Goal: Information Seeking & Learning: Learn about a topic

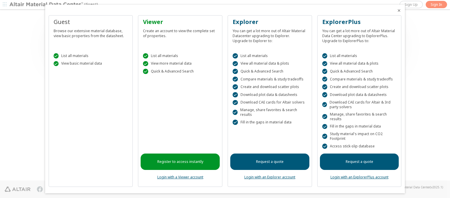
click at [397, 11] on icon "Close" at bounding box center [399, 10] width 5 height 5
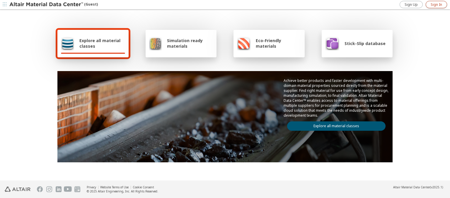
click at [437, 4] on span "Sign In" at bounding box center [436, 4] width 11 height 5
click at [47, 5] on img at bounding box center [46, 5] width 75 height 6
click at [100, 43] on span "Explore all material classes" at bounding box center [102, 43] width 46 height 11
click at [334, 125] on link "Explore all material classes" at bounding box center [336, 126] width 99 height 9
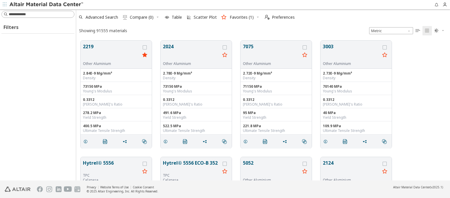
scroll to position [140, 369]
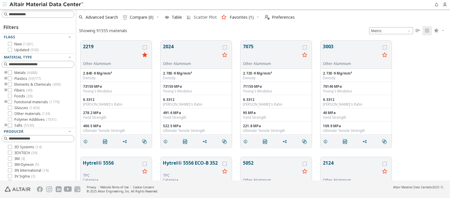
click at [201, 17] on span "Scatter Plot" at bounding box center [205, 17] width 23 height 4
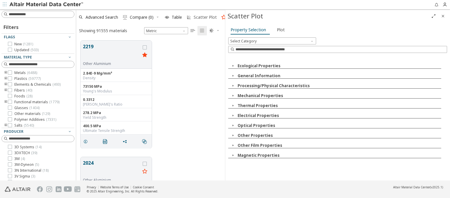
scroll to position [140, 144]
click at [233, 66] on icon "button" at bounding box center [233, 66] width 5 height 5
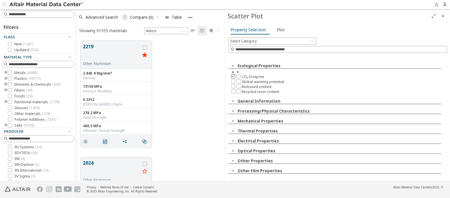
click at [233, 76] on icon at bounding box center [233, 76] width 4 height 4
click at [238, 76] on icon at bounding box center [239, 76] width 4 height 4
click at [279, 30] on span "Plot" at bounding box center [281, 29] width 8 height 9
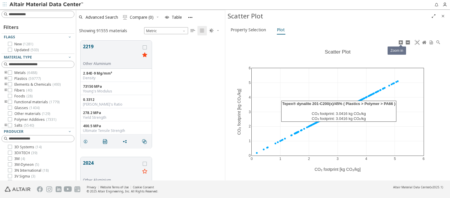
click at [401, 42] on icon at bounding box center [401, 42] width 5 height 5
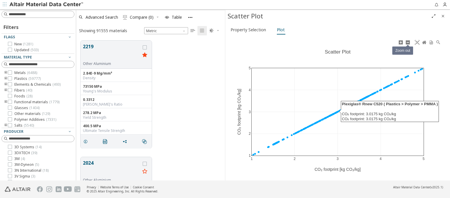
click at [408, 42] on icon at bounding box center [408, 42] width 5 height 5
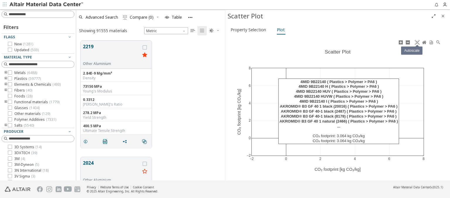
click at [417, 42] on icon at bounding box center [417, 42] width 5 height 5
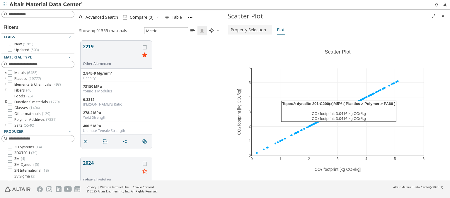
click at [249, 30] on span "Property Selection" at bounding box center [248, 29] width 35 height 9
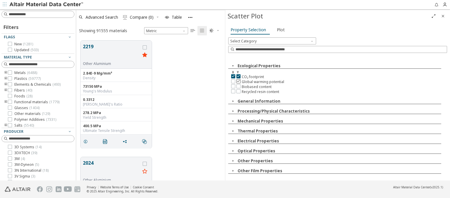
click at [238, 81] on icon at bounding box center [239, 81] width 4 height 4
click at [279, 30] on span "Plot" at bounding box center [281, 29] width 8 height 9
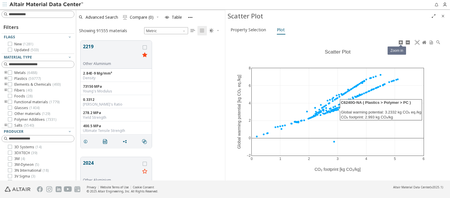
click at [401, 42] on icon at bounding box center [401, 42] width 5 height 5
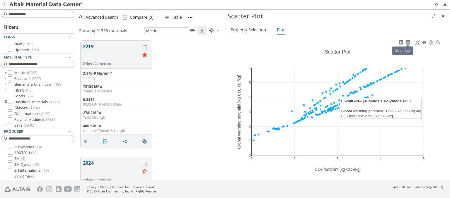
click at [408, 42] on icon at bounding box center [408, 42] width 5 height 5
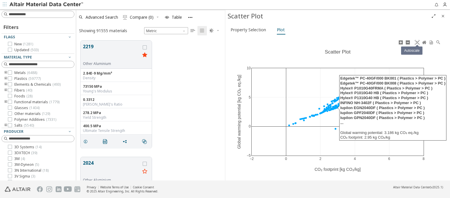
click at [417, 42] on icon at bounding box center [417, 42] width 5 height 5
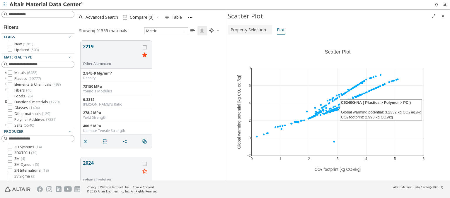
click at [249, 30] on span "Property Selection" at bounding box center [248, 29] width 35 height 9
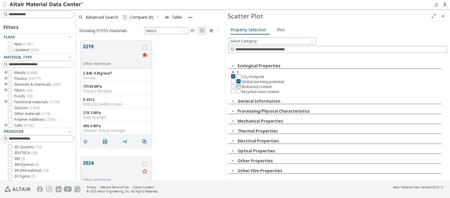
click at [238, 86] on icon at bounding box center [239, 86] width 4 height 4
click at [279, 30] on span "Plot" at bounding box center [281, 29] width 8 height 9
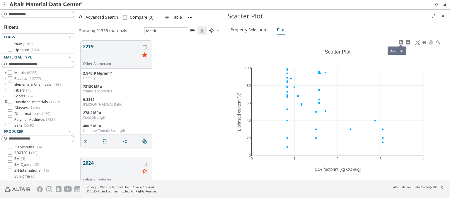
click at [401, 42] on icon at bounding box center [401, 42] width 5 height 5
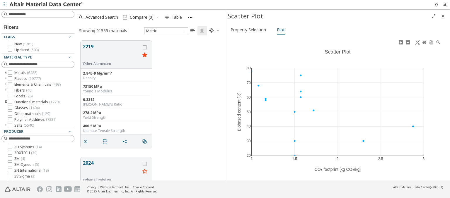
click at [408, 42] on icon at bounding box center [408, 42] width 5 height 5
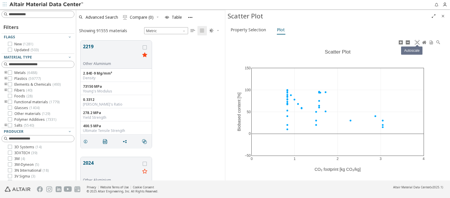
click at [417, 42] on icon at bounding box center [417, 42] width 5 height 5
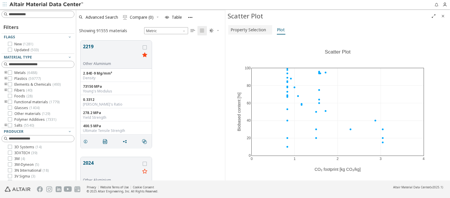
click at [249, 30] on span "Property Selection" at bounding box center [248, 29] width 35 height 9
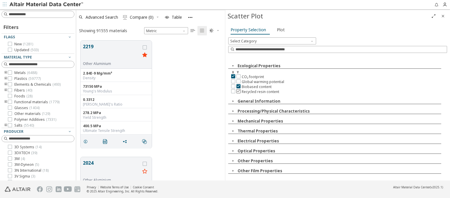
click at [238, 90] on icon at bounding box center [239, 91] width 4 height 4
click at [279, 30] on span "Plot" at bounding box center [281, 29] width 8 height 9
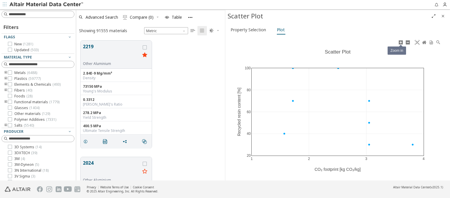
click at [401, 42] on icon at bounding box center [401, 42] width 5 height 5
click at [408, 42] on icon at bounding box center [408, 42] width 5 height 5
click at [417, 42] on icon at bounding box center [417, 42] width 5 height 5
click at [249, 30] on span "Property Selection" at bounding box center [248, 29] width 35 height 9
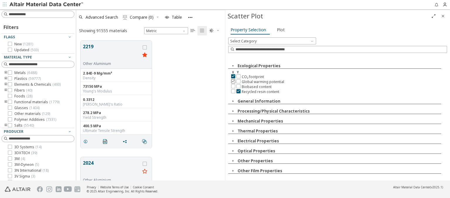
click at [233, 81] on icon at bounding box center [233, 81] width 4 height 4
click at [238, 76] on icon at bounding box center [239, 76] width 4 height 4
click at [279, 30] on span "Plot" at bounding box center [281, 29] width 8 height 9
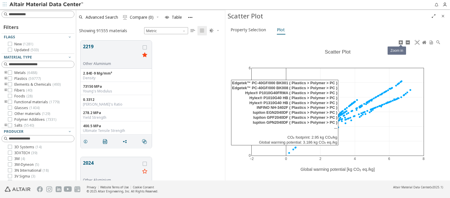
click at [401, 42] on icon at bounding box center [401, 42] width 5 height 5
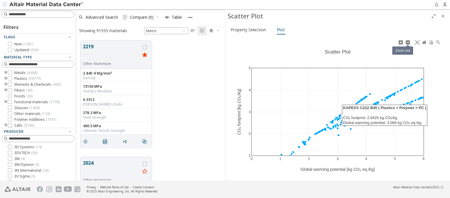
click at [408, 42] on icon at bounding box center [408, 42] width 5 height 5
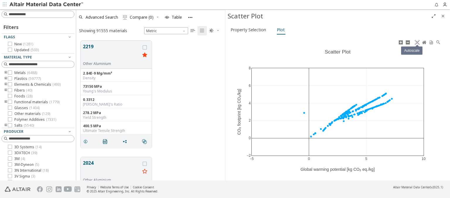
click at [417, 42] on icon at bounding box center [417, 42] width 5 height 5
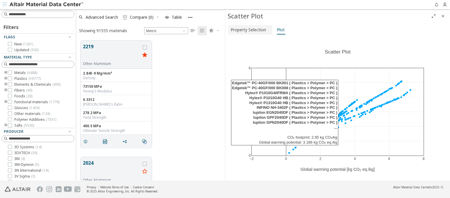
click at [249, 30] on span "Property Selection" at bounding box center [248, 29] width 35 height 9
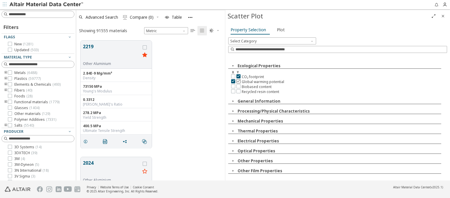
click at [238, 81] on icon at bounding box center [239, 81] width 4 height 4
click at [279, 30] on span "Plot" at bounding box center [281, 29] width 8 height 9
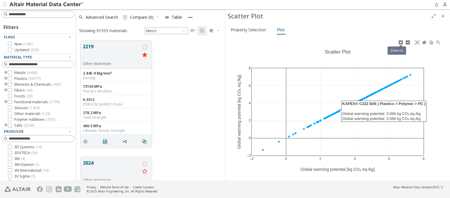
click at [401, 42] on icon at bounding box center [401, 42] width 5 height 5
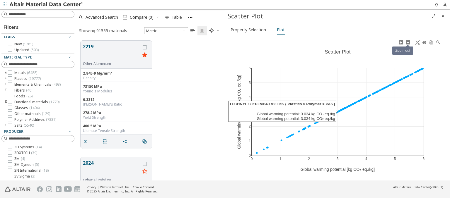
click at [408, 42] on icon at bounding box center [408, 42] width 5 height 5
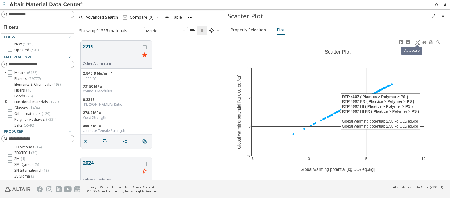
click at [417, 42] on icon at bounding box center [417, 42] width 5 height 5
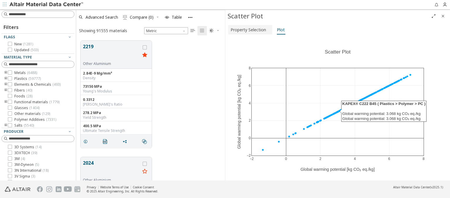
click at [249, 30] on span "Property Selection" at bounding box center [248, 29] width 35 height 9
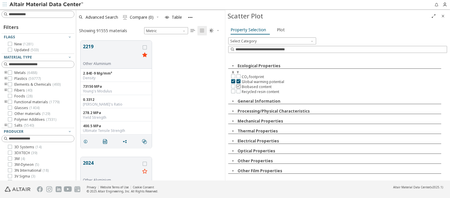
click at [238, 86] on icon at bounding box center [239, 86] width 4 height 4
click at [279, 30] on span "Plot" at bounding box center [281, 29] width 8 height 9
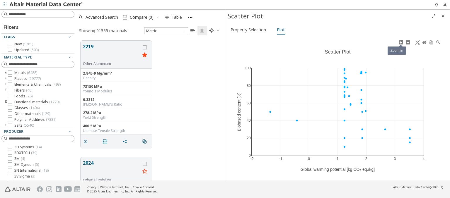
click at [401, 42] on icon at bounding box center [401, 42] width 5 height 5
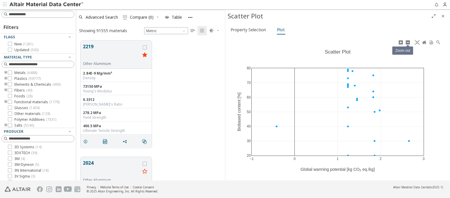
click at [408, 42] on icon at bounding box center [408, 42] width 5 height 5
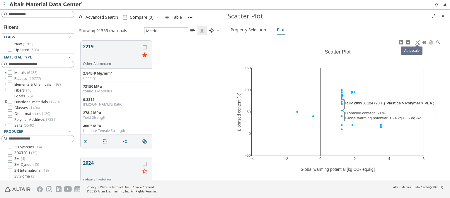
click at [417, 42] on icon at bounding box center [417, 42] width 5 height 5
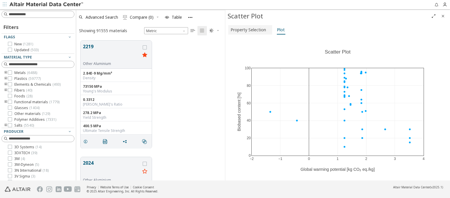
click at [249, 30] on span "Property Selection" at bounding box center [248, 29] width 35 height 9
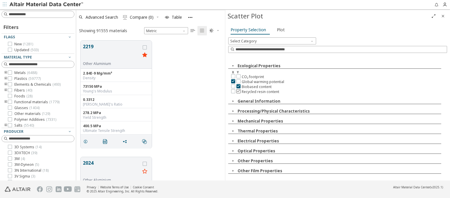
click at [238, 90] on icon at bounding box center [239, 91] width 4 height 4
click at [279, 30] on span "Plot" at bounding box center [281, 29] width 8 height 9
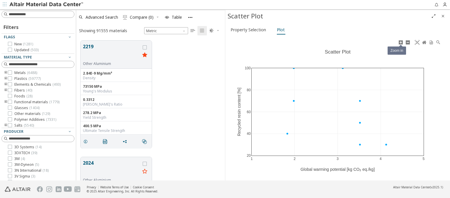
click at [401, 42] on icon at bounding box center [401, 42] width 5 height 5
click at [408, 42] on icon at bounding box center [408, 42] width 5 height 5
click at [417, 42] on icon at bounding box center [417, 42] width 5 height 5
click at [249, 30] on span "Property Selection" at bounding box center [248, 29] width 35 height 9
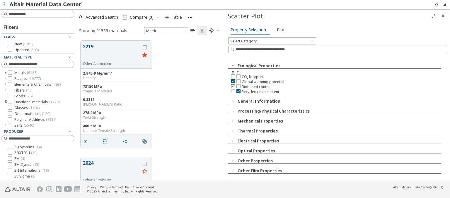
click at [233, 86] on icon at bounding box center [233, 86] width 4 height 4
click at [238, 76] on icon at bounding box center [239, 76] width 4 height 4
click at [279, 30] on span "Plot" at bounding box center [281, 29] width 8 height 9
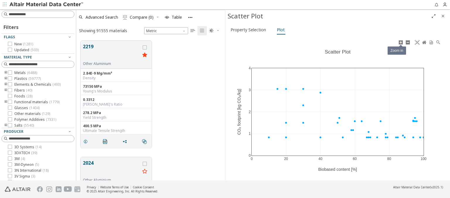
click at [401, 42] on icon at bounding box center [401, 42] width 5 height 5
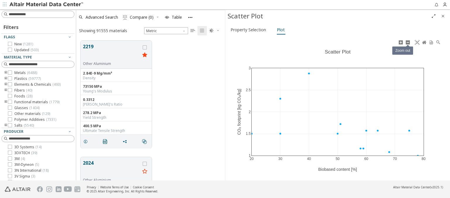
click at [408, 42] on icon at bounding box center [408, 42] width 5 height 5
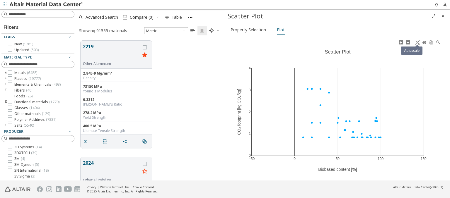
click at [417, 42] on icon at bounding box center [417, 42] width 5 height 5
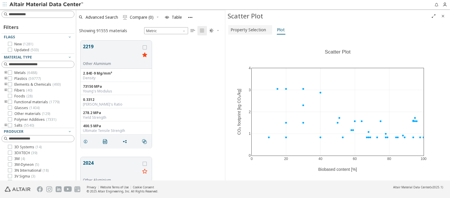
click at [249, 30] on span "Property Selection" at bounding box center [248, 29] width 35 height 9
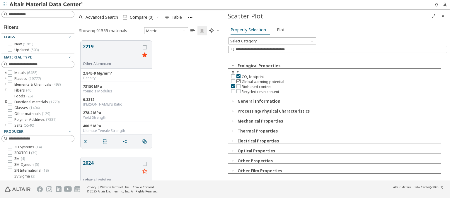
click at [238, 81] on icon at bounding box center [239, 81] width 4 height 4
click at [279, 30] on span "Plot" at bounding box center [281, 29] width 8 height 9
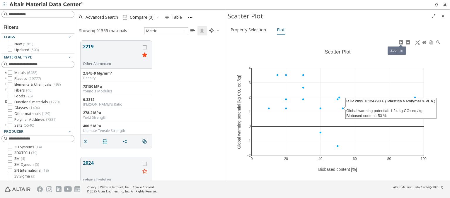
click at [401, 42] on icon at bounding box center [401, 42] width 5 height 5
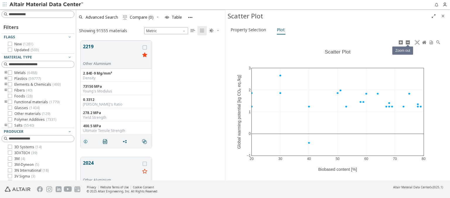
click at [408, 42] on icon at bounding box center [408, 42] width 5 height 5
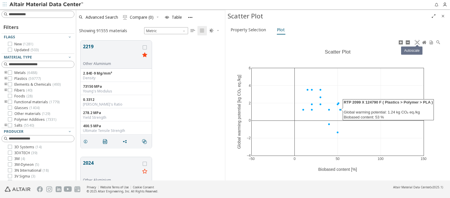
click at [417, 42] on icon at bounding box center [417, 42] width 5 height 5
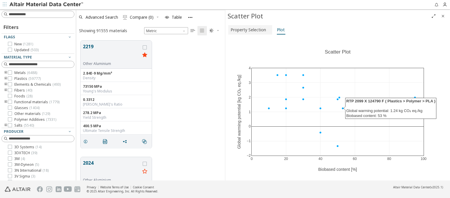
click at [249, 30] on span "Property Selection" at bounding box center [248, 29] width 35 height 9
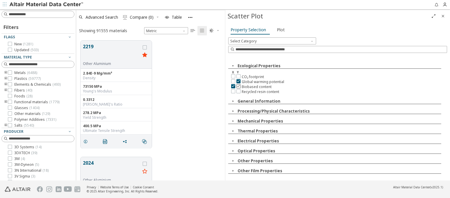
click at [238, 86] on icon at bounding box center [239, 86] width 4 height 4
click at [279, 30] on span "Plot" at bounding box center [281, 29] width 8 height 9
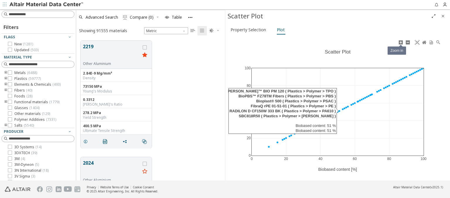
click at [401, 42] on icon at bounding box center [401, 42] width 5 height 5
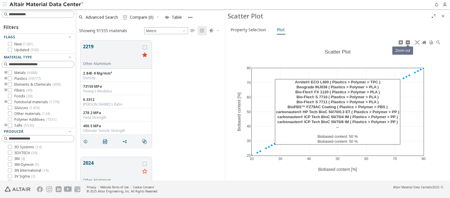
click at [408, 42] on icon at bounding box center [408, 42] width 5 height 5
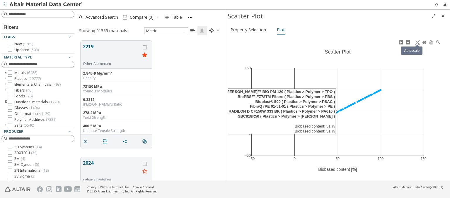
click at [417, 42] on icon at bounding box center [417, 42] width 5 height 5
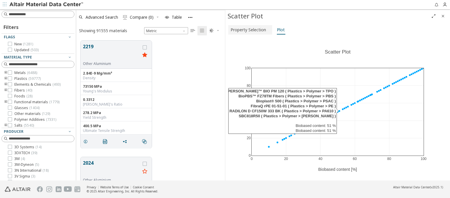
click at [249, 30] on span "Property Selection" at bounding box center [248, 29] width 35 height 9
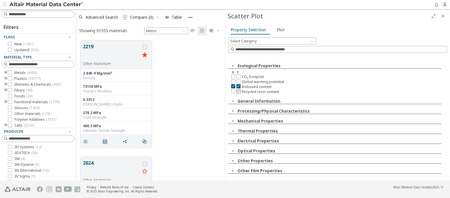
click at [238, 90] on icon at bounding box center [239, 91] width 4 height 4
click at [279, 30] on span "Plot" at bounding box center [281, 29] width 8 height 9
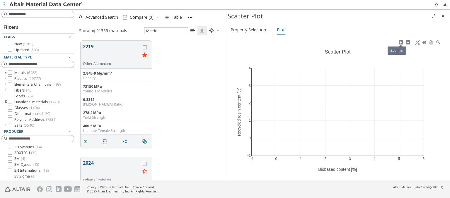
click at [401, 42] on icon at bounding box center [401, 42] width 5 height 5
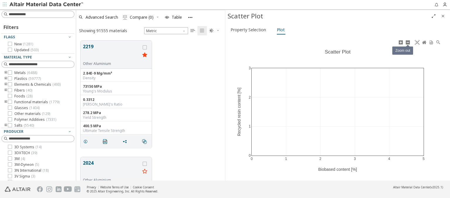
click at [408, 42] on icon at bounding box center [408, 42] width 5 height 5
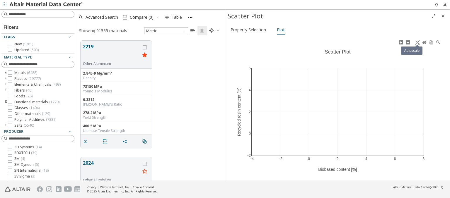
click at [417, 42] on icon at bounding box center [417, 42] width 5 height 5
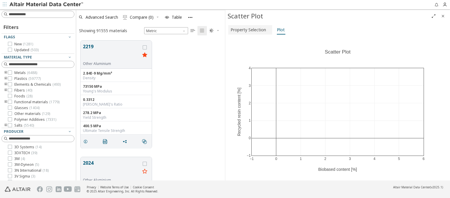
click at [249, 30] on span "Property Selection" at bounding box center [248, 29] width 35 height 9
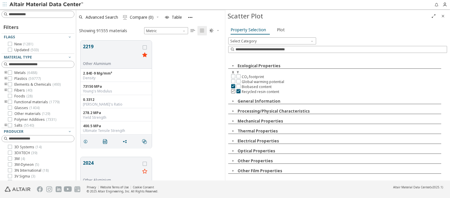
click at [233, 90] on icon at bounding box center [233, 91] width 4 height 4
click at [238, 76] on icon at bounding box center [239, 76] width 4 height 4
click at [279, 30] on span "Plot" at bounding box center [281, 29] width 8 height 9
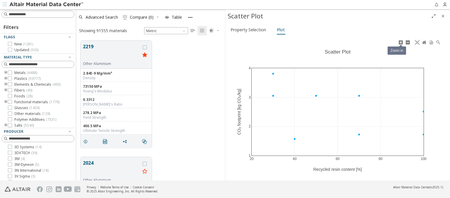
click at [401, 42] on icon at bounding box center [401, 42] width 5 height 5
click at [408, 42] on icon at bounding box center [408, 42] width 5 height 5
click at [417, 42] on icon at bounding box center [417, 42] width 5 height 5
click at [249, 30] on span "Property Selection" at bounding box center [248, 29] width 35 height 9
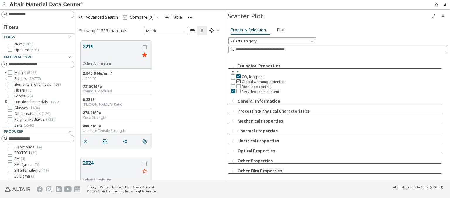
click at [238, 81] on icon at bounding box center [239, 81] width 4 height 4
click at [279, 30] on span "Plot" at bounding box center [281, 29] width 8 height 9
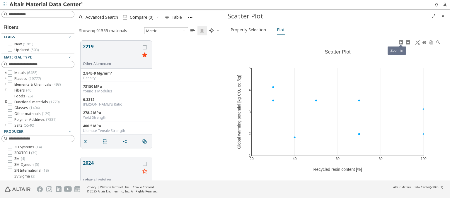
click at [401, 42] on icon at bounding box center [401, 42] width 5 height 5
click at [408, 42] on icon at bounding box center [408, 42] width 5 height 5
click at [417, 42] on icon at bounding box center [417, 42] width 5 height 5
click at [249, 30] on span "Property Selection" at bounding box center [248, 29] width 35 height 9
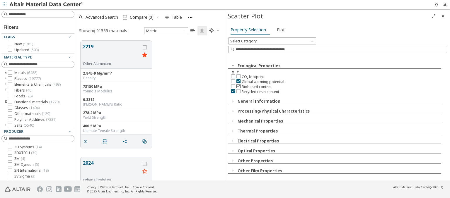
click at [238, 86] on icon at bounding box center [239, 86] width 4 height 4
click at [279, 30] on span "Plot" at bounding box center [281, 29] width 8 height 9
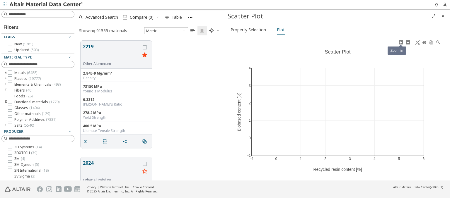
click at [401, 42] on icon at bounding box center [401, 42] width 5 height 5
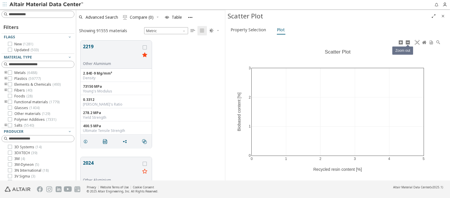
click at [408, 42] on icon at bounding box center [408, 42] width 5 height 5
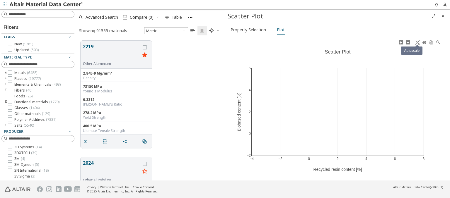
click at [417, 42] on icon at bounding box center [417, 42] width 5 height 5
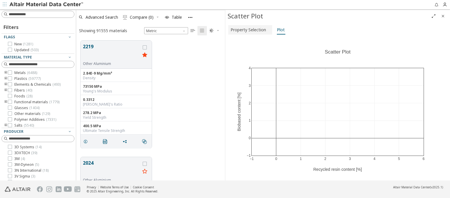
click at [249, 30] on span "Property Selection" at bounding box center [248, 29] width 35 height 9
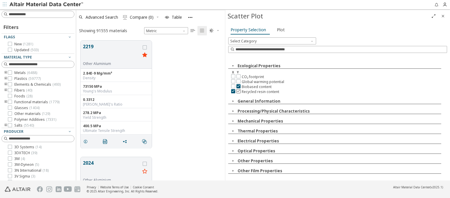
click at [238, 90] on icon at bounding box center [239, 91] width 4 height 4
click at [279, 30] on span "Plot" at bounding box center [281, 29] width 8 height 9
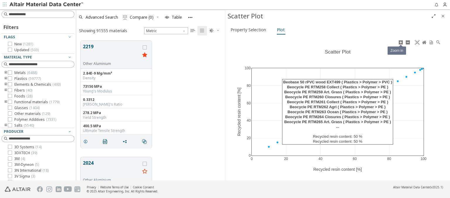
click at [401, 42] on icon at bounding box center [401, 42] width 5 height 5
click at [408, 42] on icon at bounding box center [408, 42] width 5 height 5
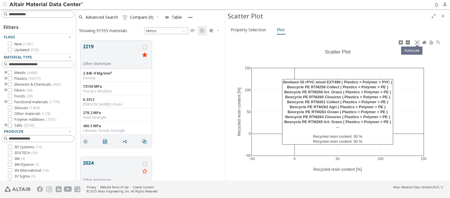
click at [417, 42] on icon at bounding box center [417, 42] width 5 height 5
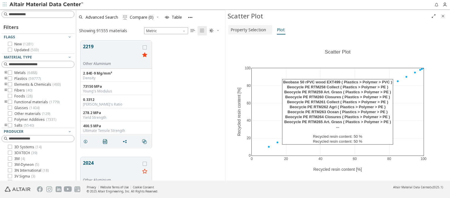
click at [249, 30] on span "Property Selection" at bounding box center [248, 29] width 35 height 9
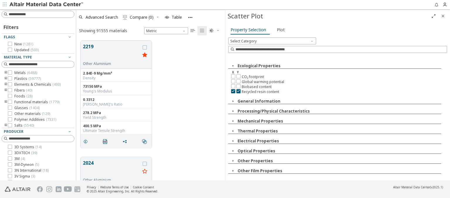
click at [47, 5] on img at bounding box center [46, 5] width 75 height 6
